Goal: Information Seeking & Learning: Learn about a topic

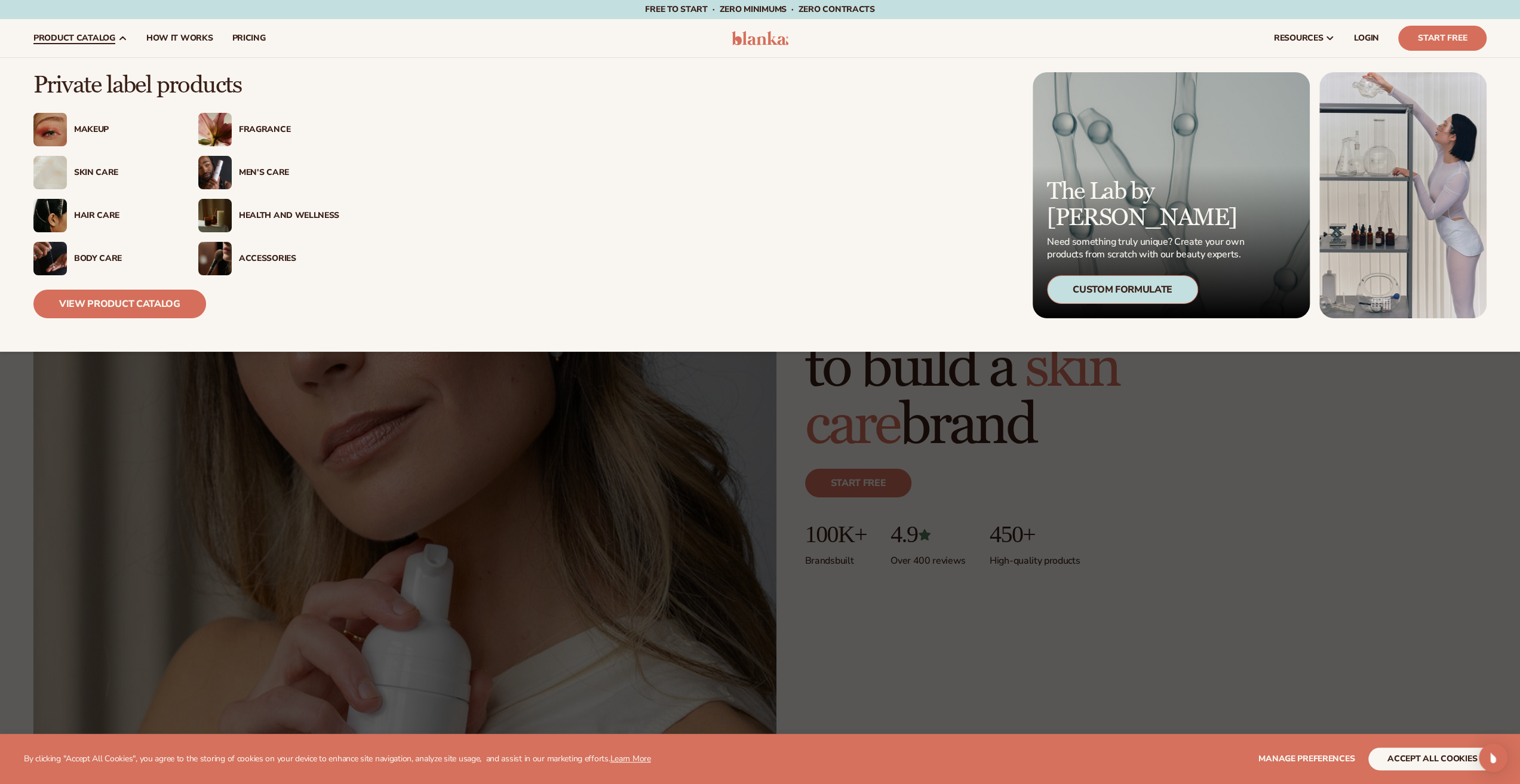
click at [94, 127] on div "Makeup" at bounding box center [124, 130] width 100 height 10
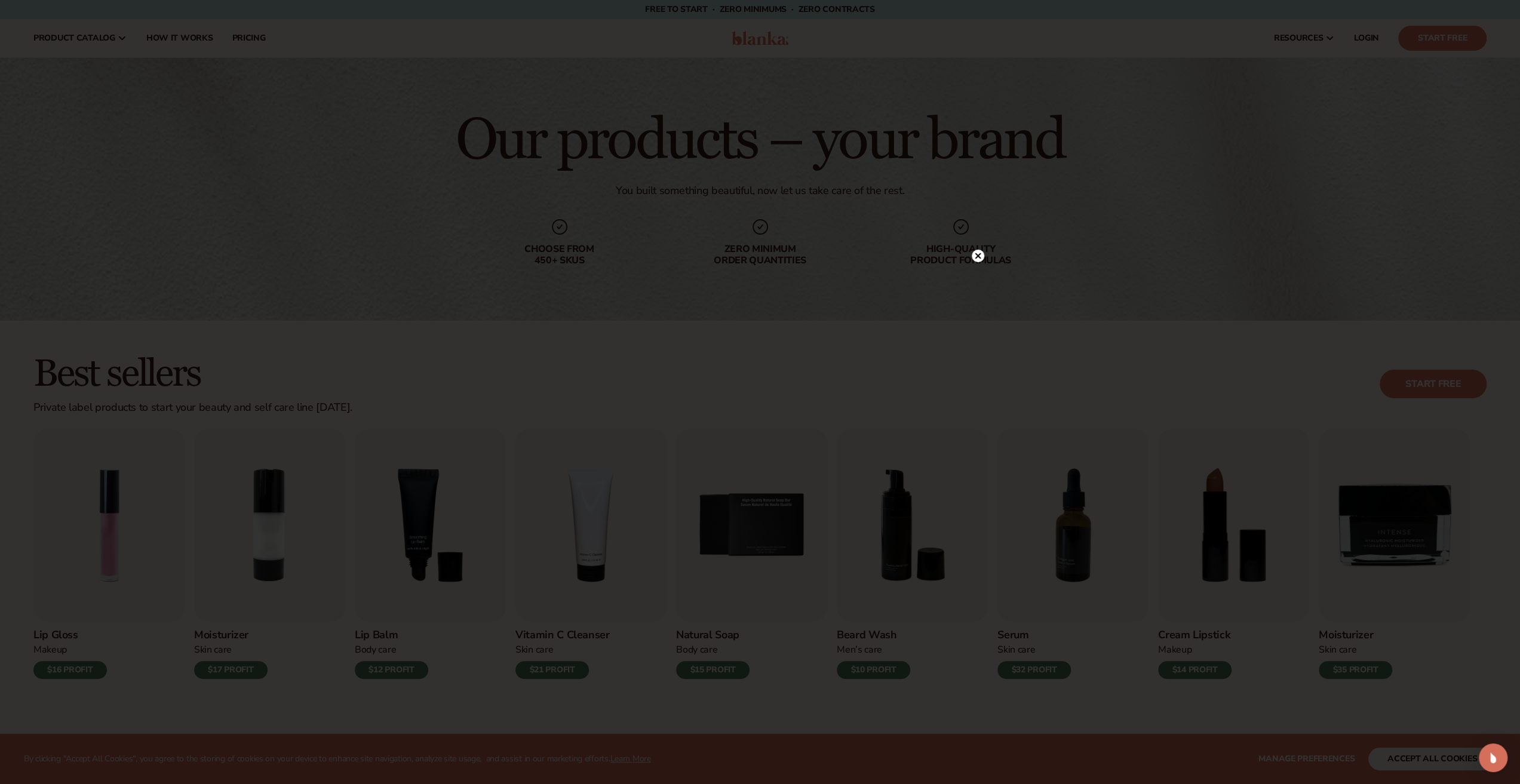
click at [977, 255] on circle at bounding box center [978, 255] width 13 height 13
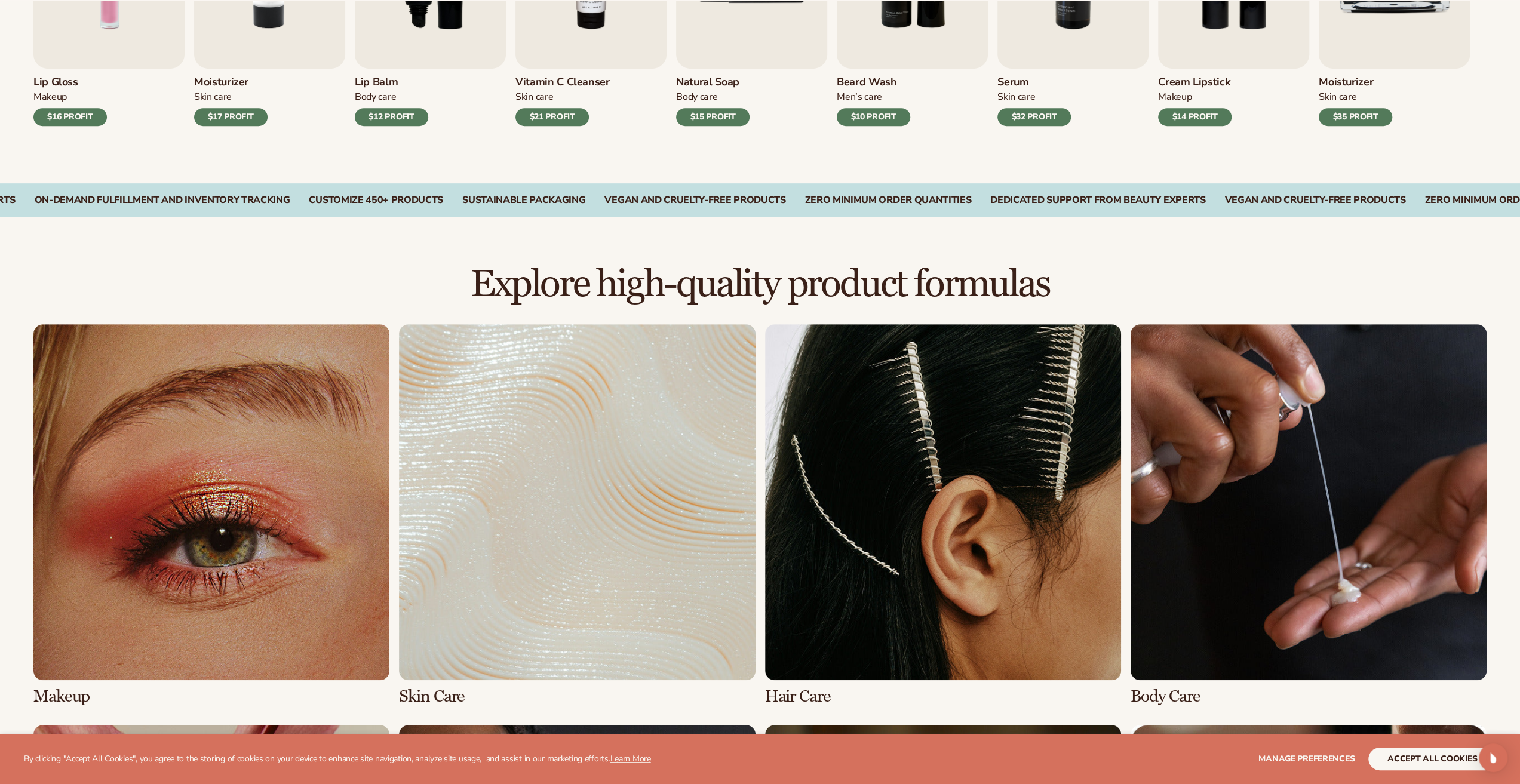
scroll to position [657, 0]
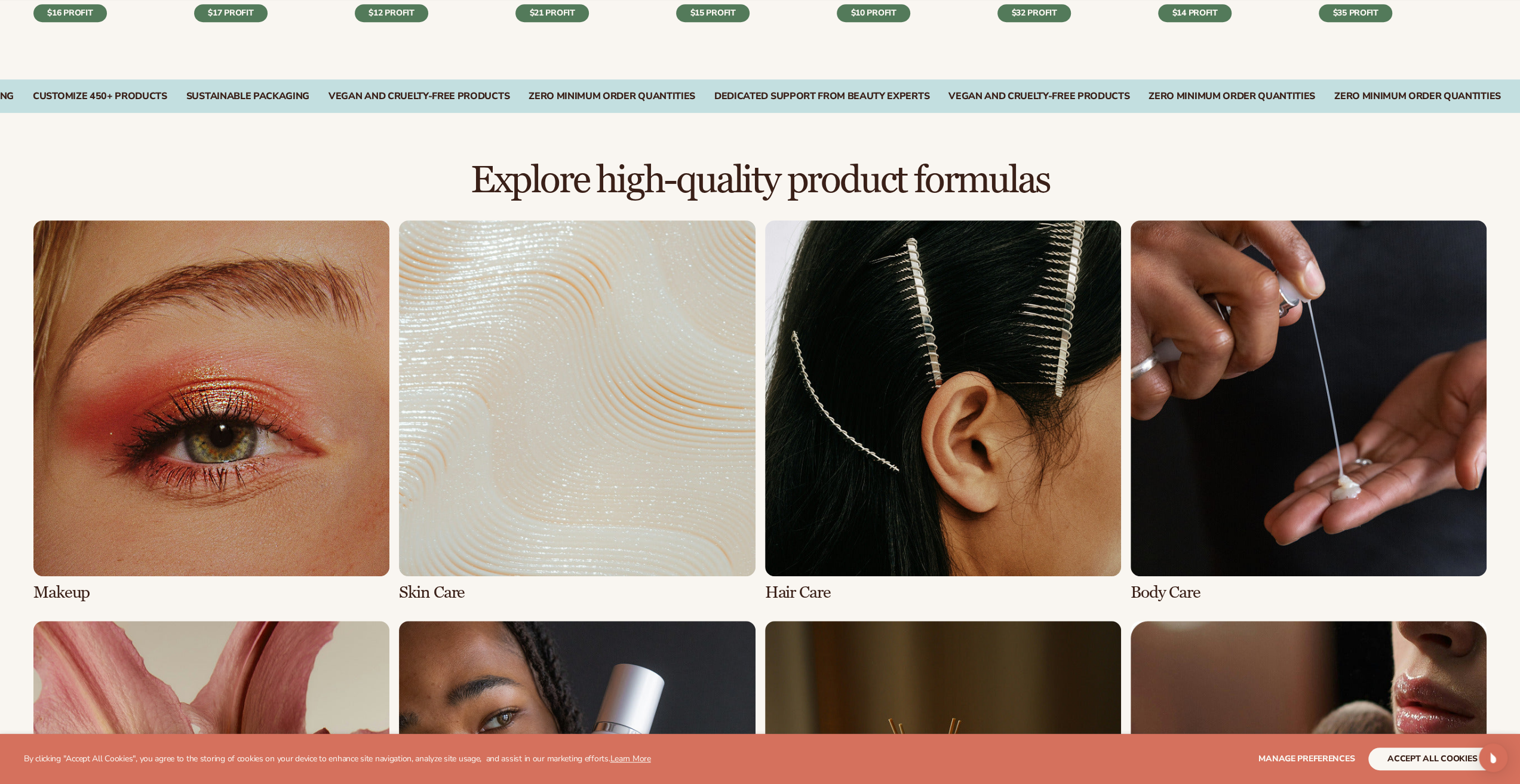
click at [306, 529] on link "1 / 8" at bounding box center [211, 411] width 356 height 382
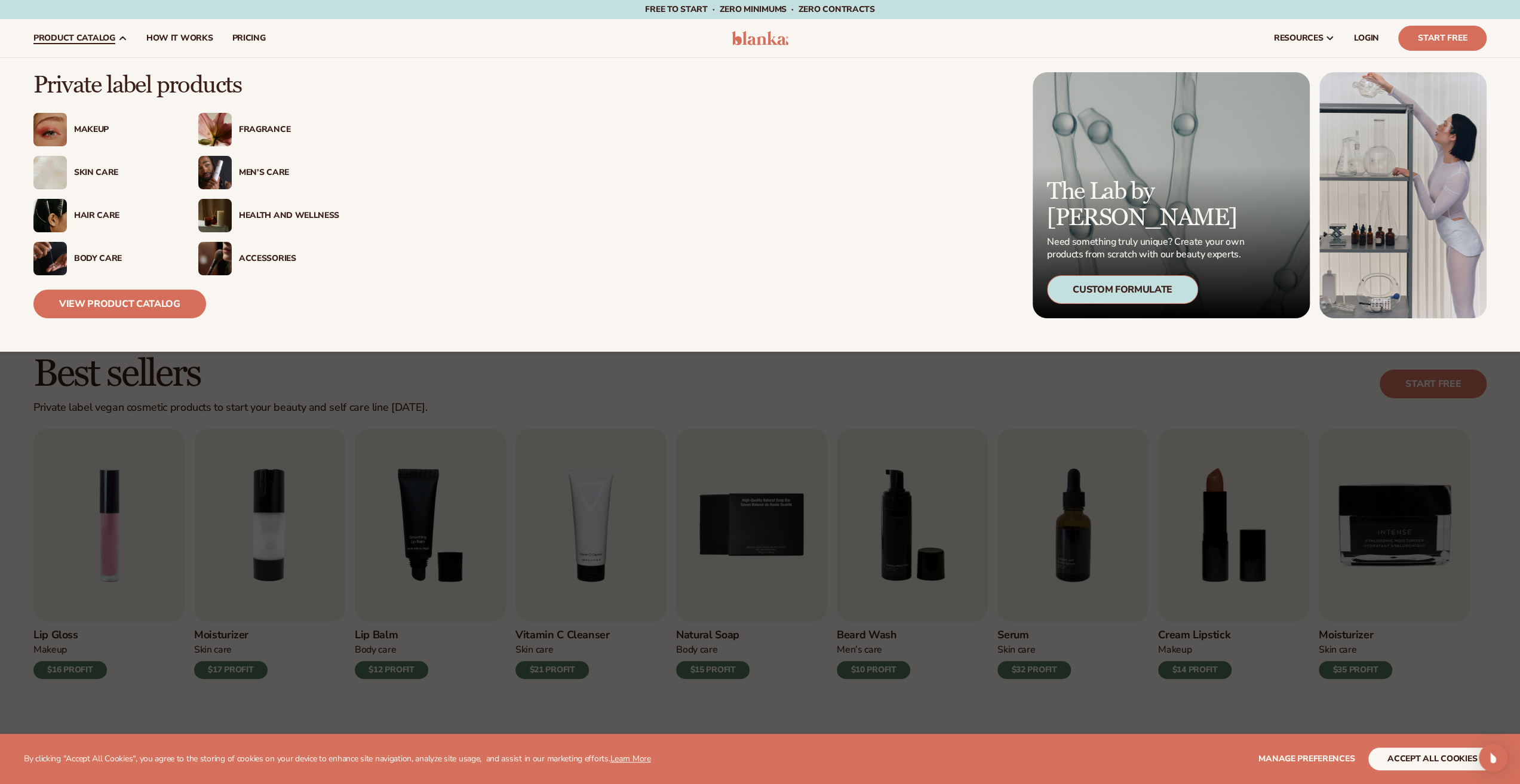
click at [90, 125] on div "Makeup" at bounding box center [124, 130] width 100 height 10
click at [109, 301] on link "View Product Catalog" at bounding box center [119, 304] width 173 height 29
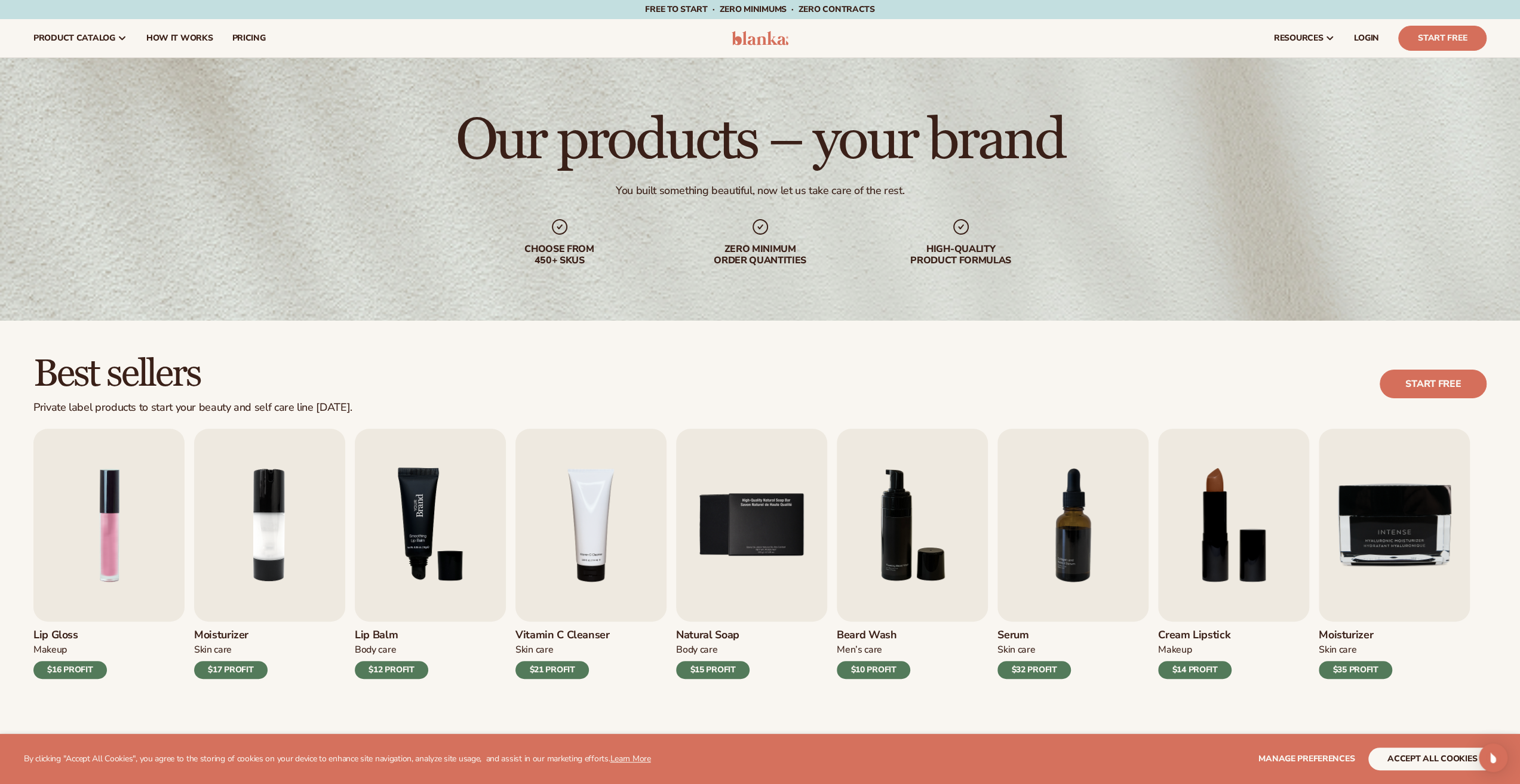
click at [438, 542] on img "3 / 9" at bounding box center [430, 525] width 151 height 193
click at [412, 542] on img "3 / 9" at bounding box center [430, 525] width 151 height 193
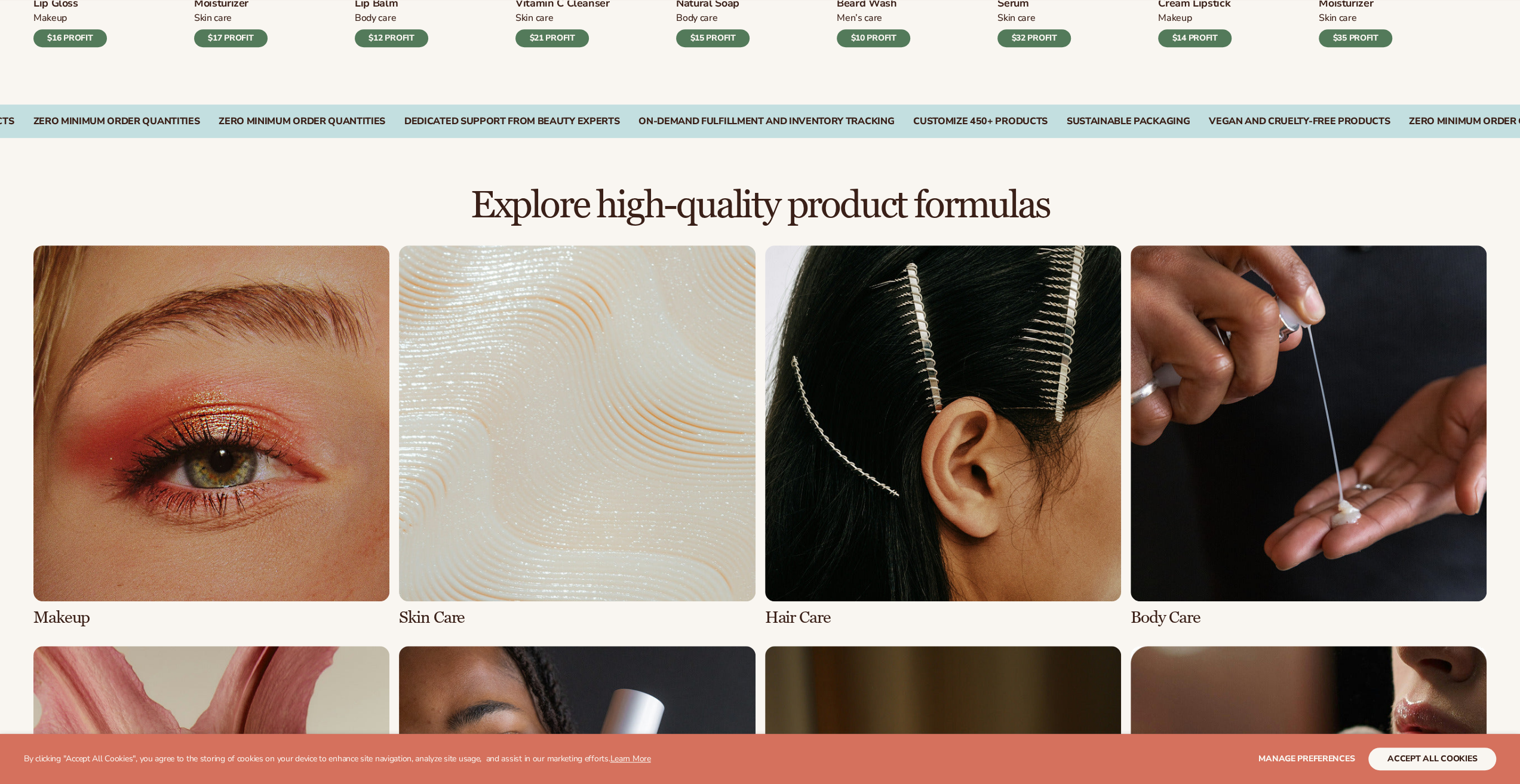
scroll to position [657, 0]
